Goal: Task Accomplishment & Management: Use online tool/utility

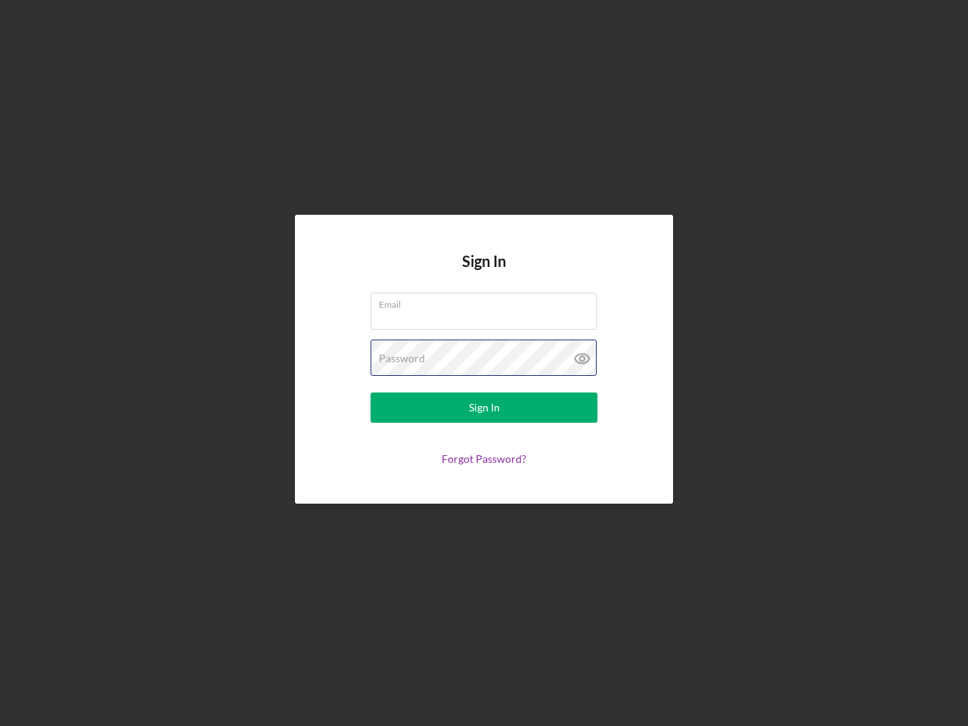
click at [484, 363] on div "Password" at bounding box center [484, 359] width 227 height 38
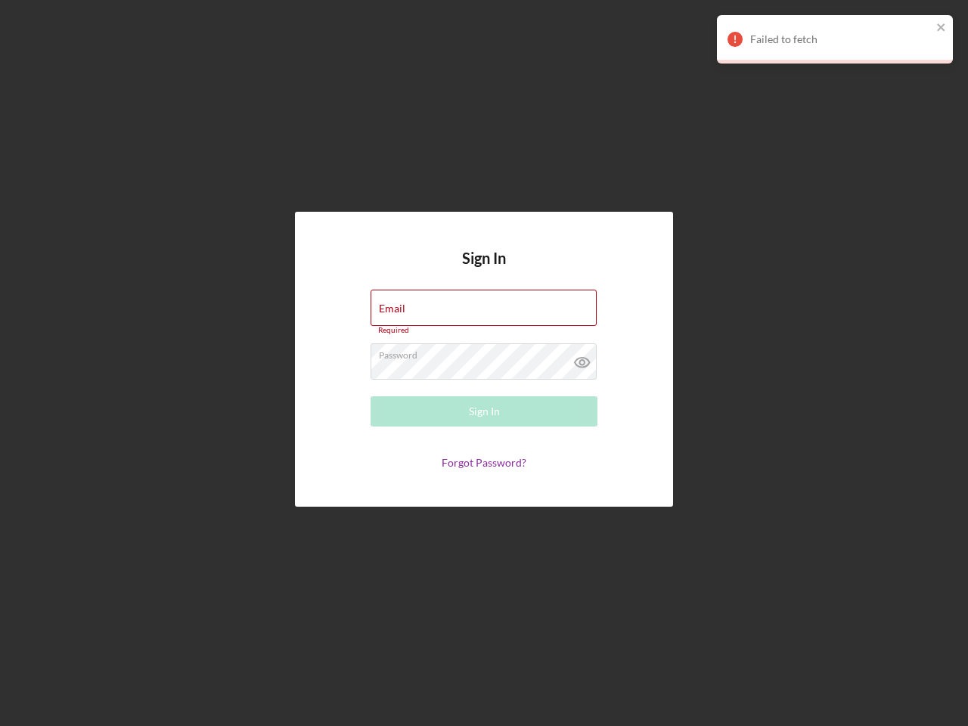
click at [583, 359] on icon at bounding box center [583, 362] width 38 height 38
